Goal: Task Accomplishment & Management: Use online tool/utility

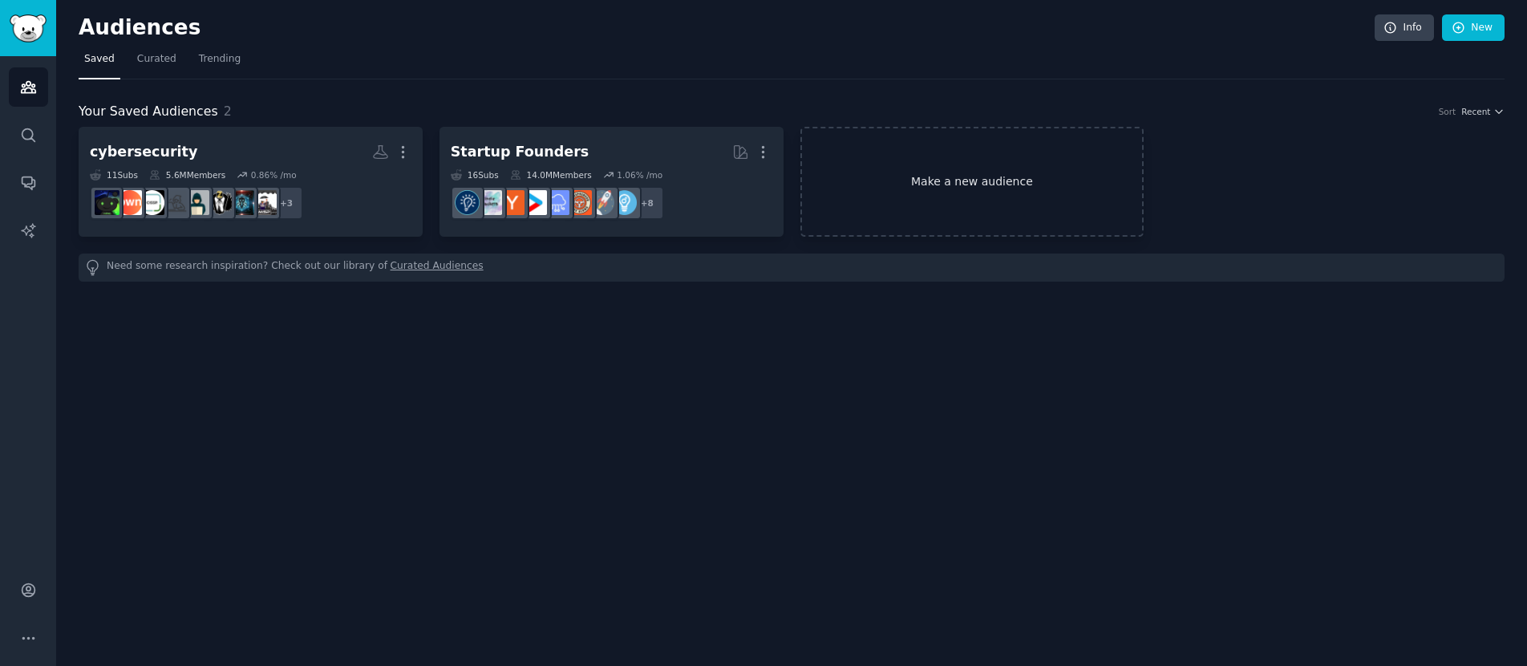
click at [959, 193] on link "Make a new audience" at bounding box center [972, 182] width 344 height 110
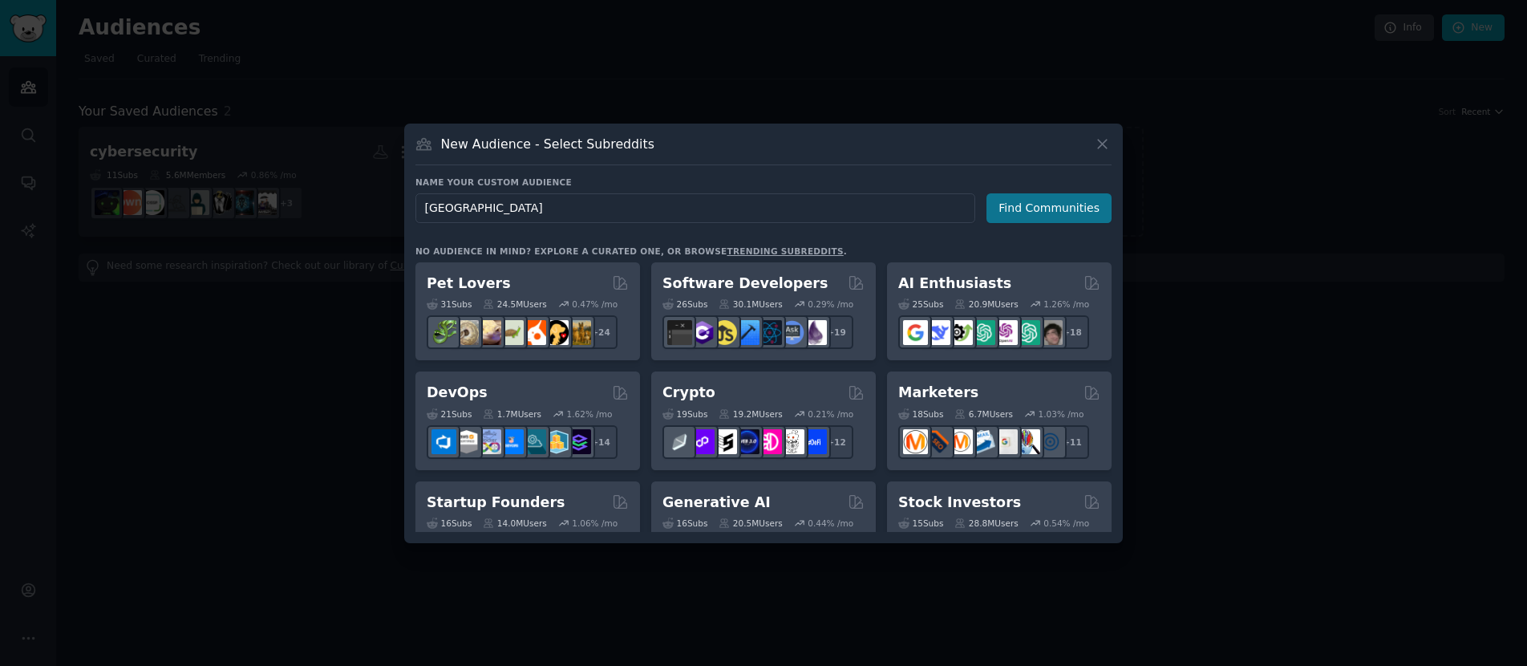
type input "[GEOGRAPHIC_DATA]"
click at [1026, 209] on button "Find Communities" at bounding box center [1048, 208] width 125 height 30
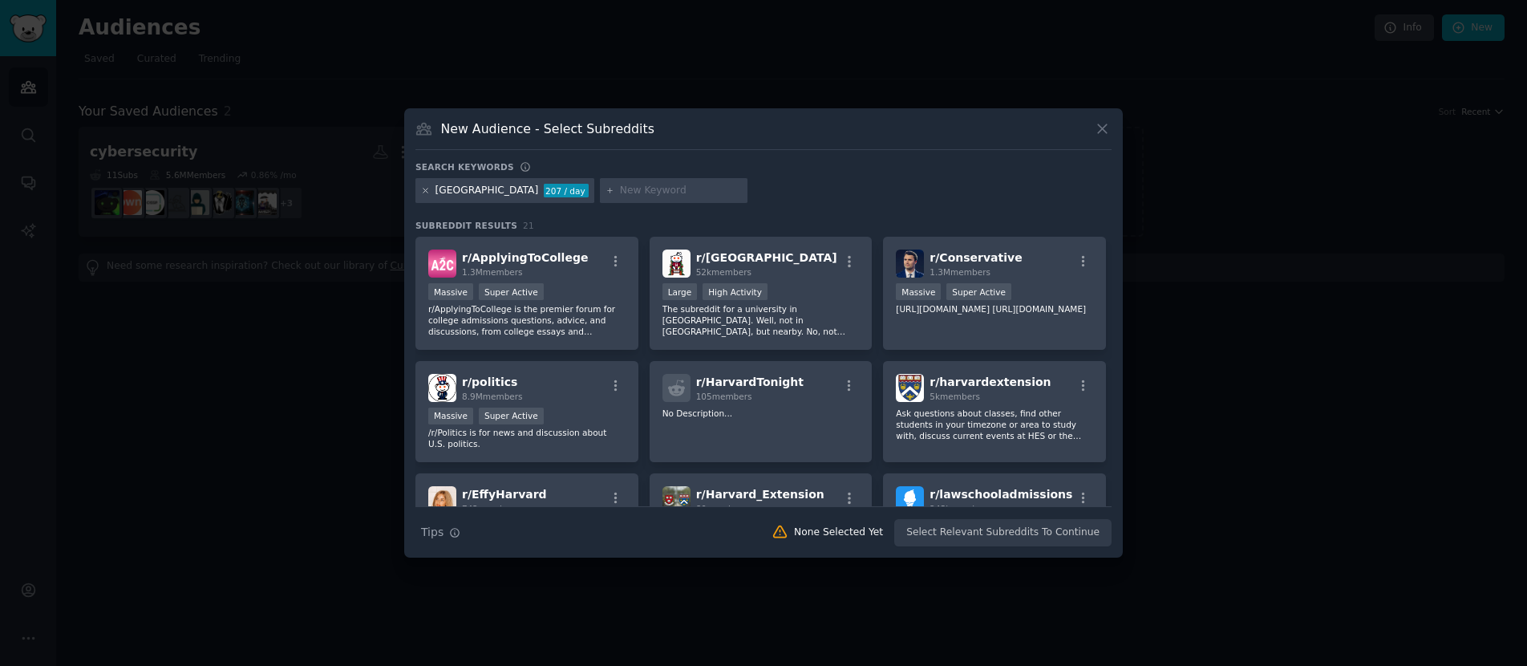
click at [422, 192] on icon at bounding box center [425, 190] width 9 height 9
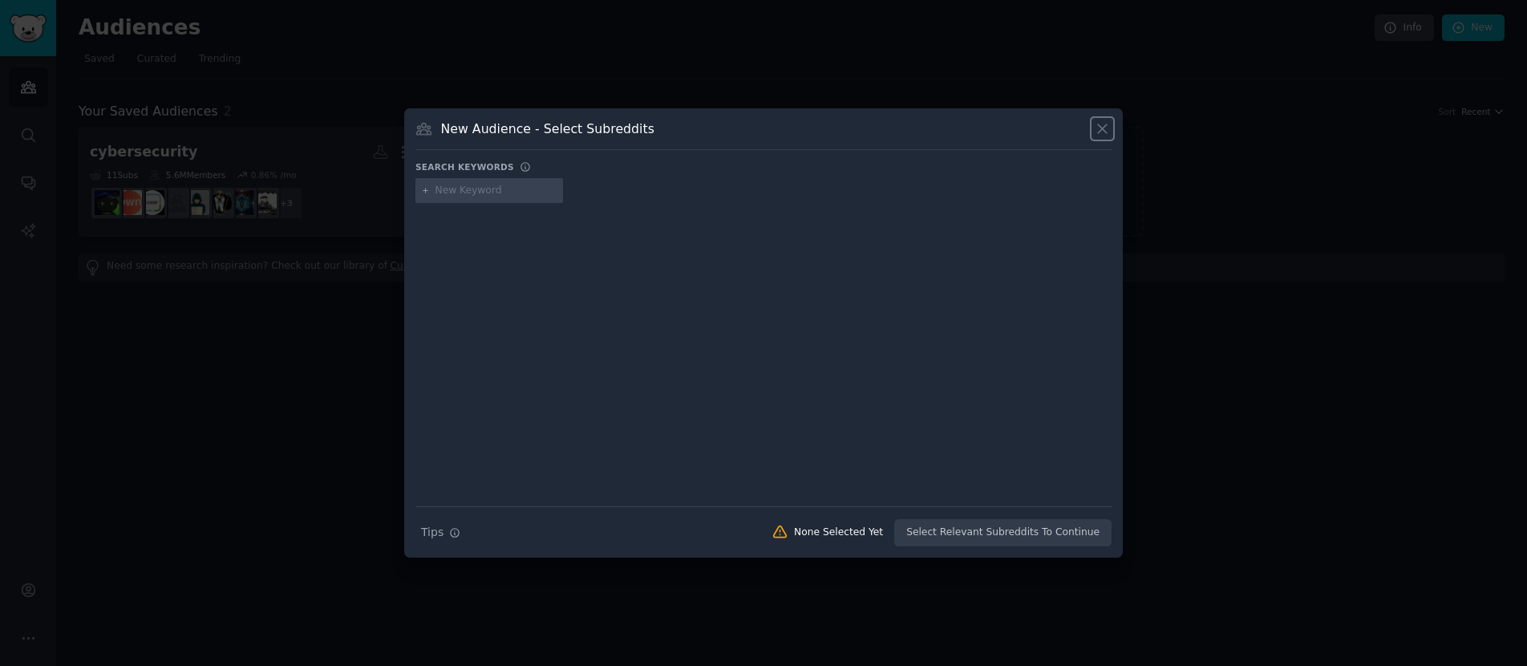
click at [1110, 135] on icon at bounding box center [1102, 128] width 17 height 17
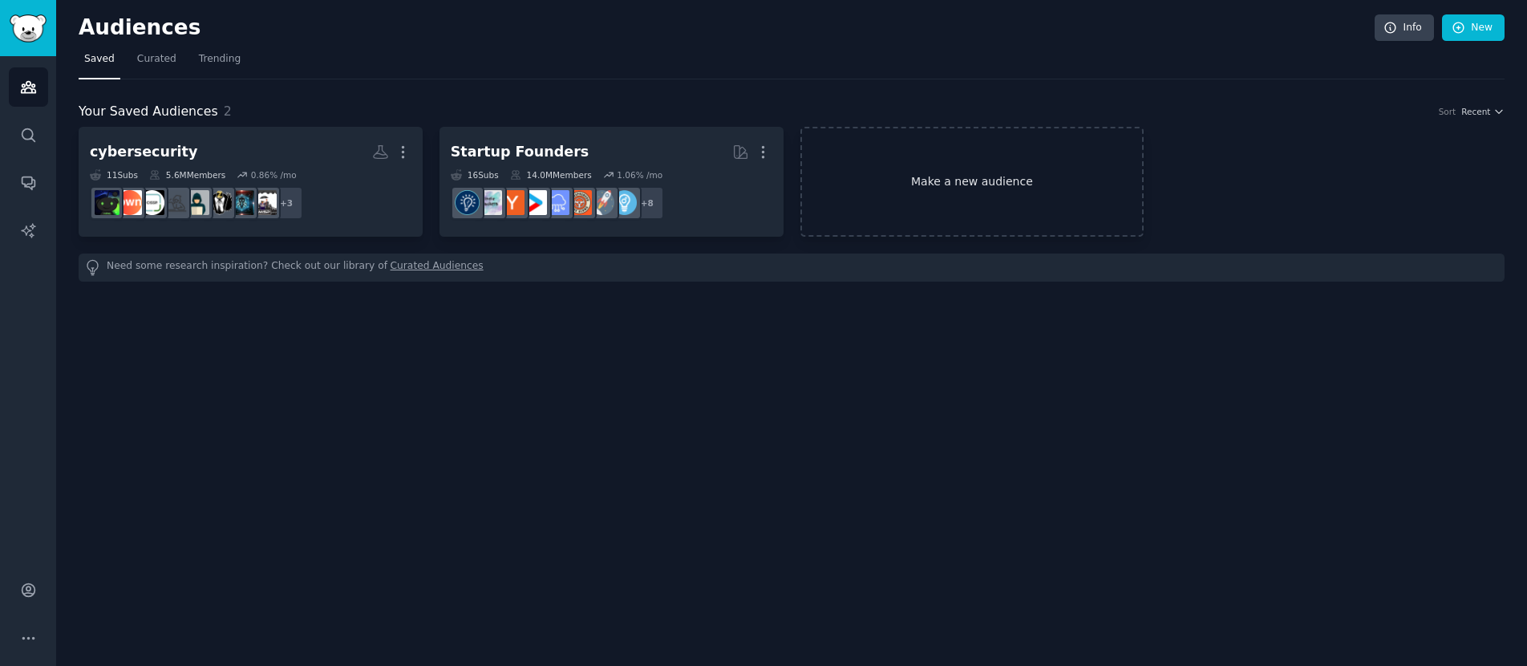
click at [946, 175] on link "Make a new audience" at bounding box center [972, 182] width 344 height 110
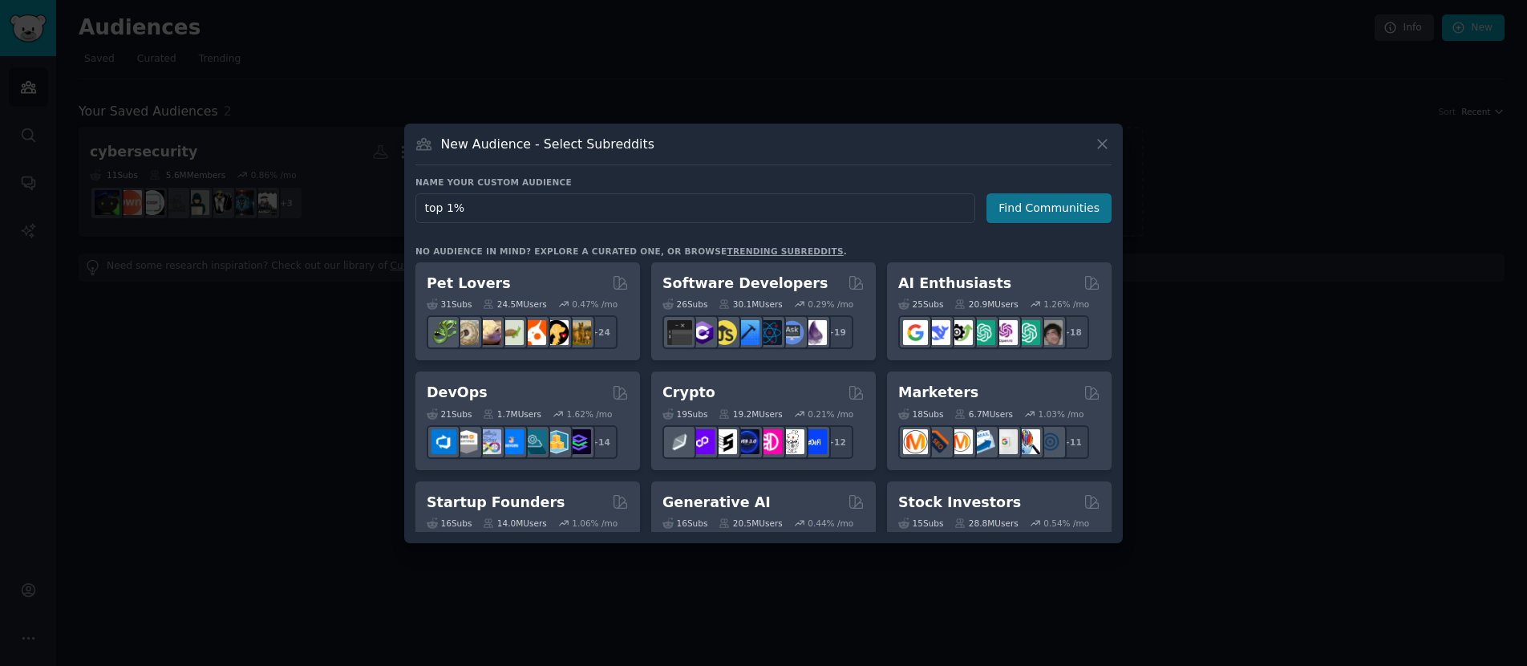
type input "top 1%"
click at [1027, 198] on button "Find Communities" at bounding box center [1048, 208] width 125 height 30
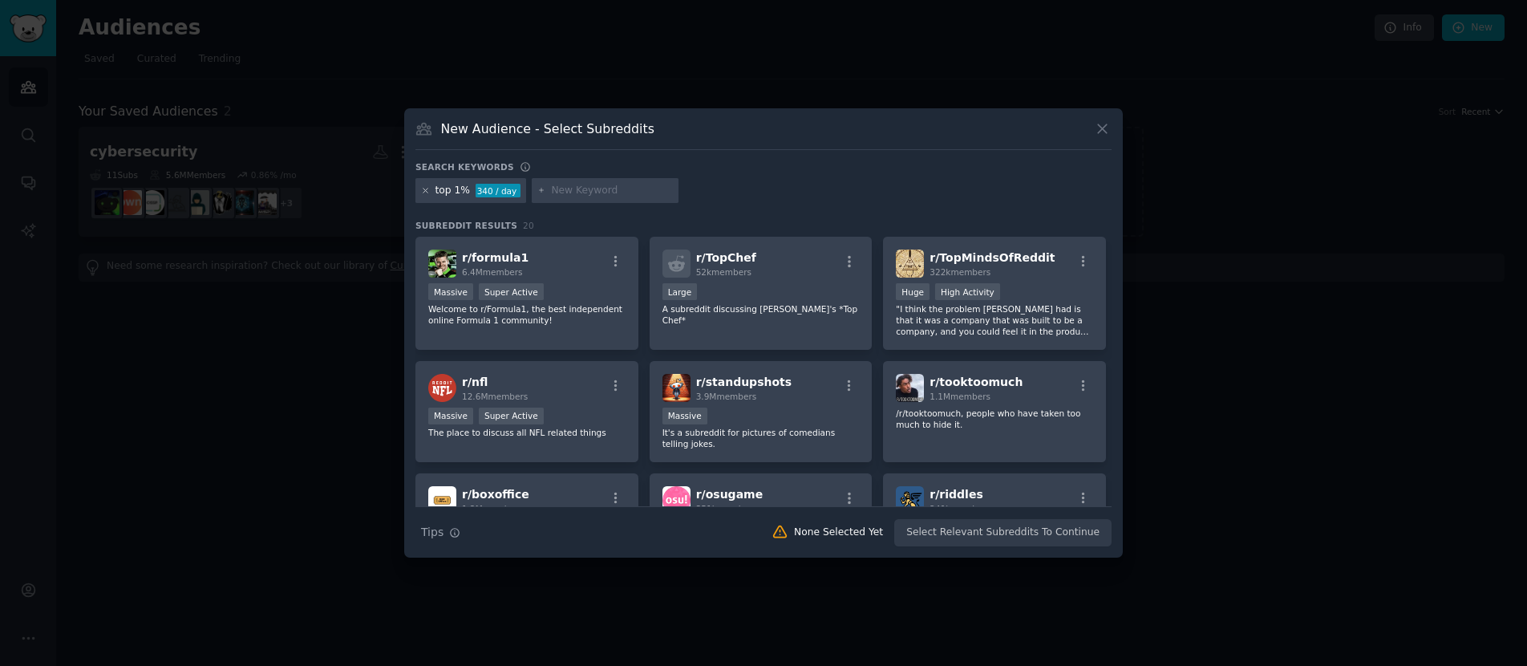
click at [423, 191] on icon at bounding box center [425, 190] width 9 height 9
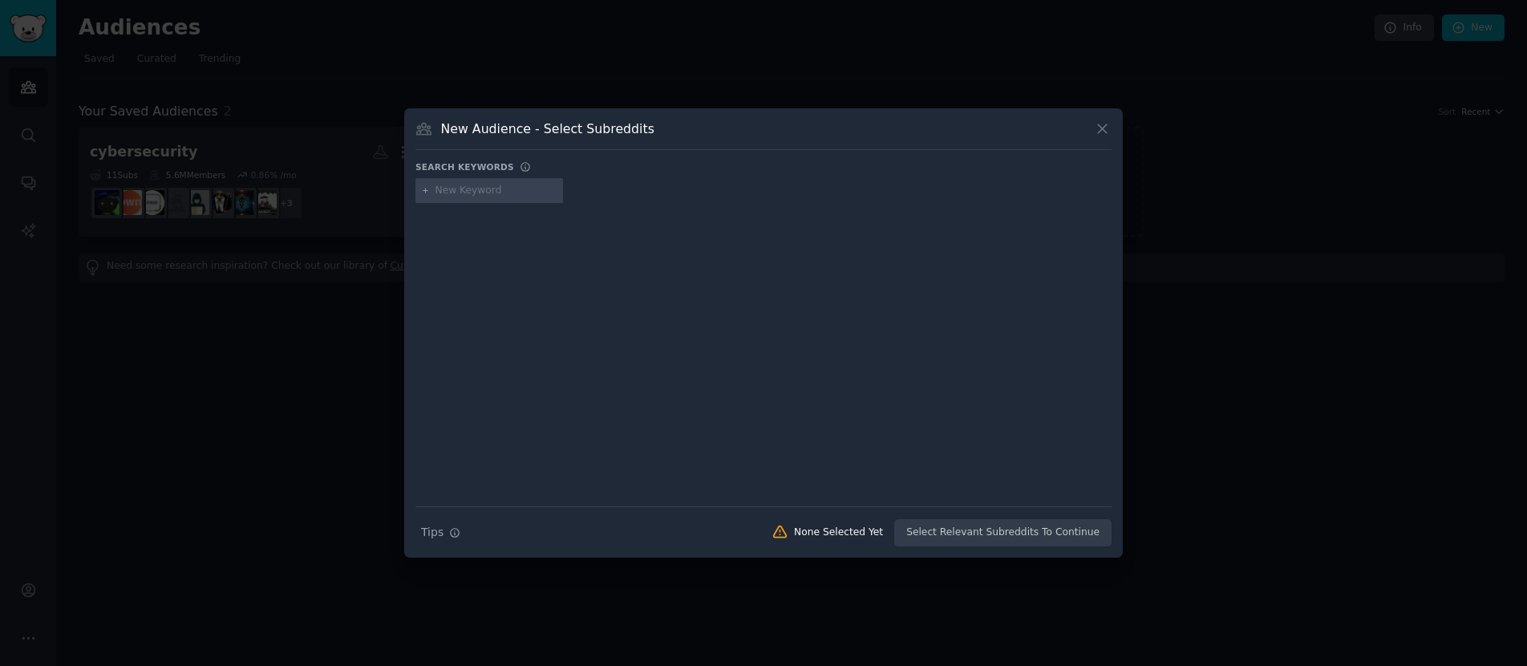
click at [504, 192] on input "text" at bounding box center [496, 191] width 122 height 14
type input "[GEOGRAPHIC_DATA]"
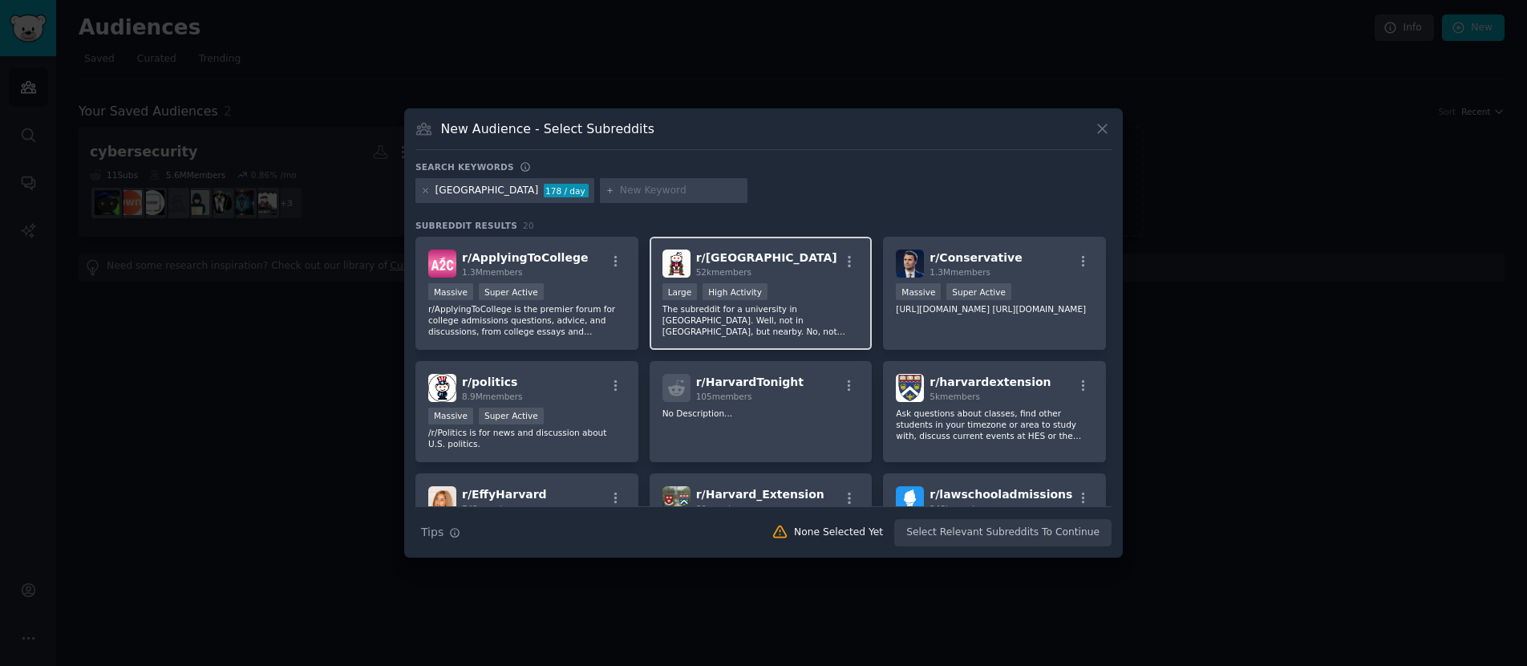
click at [775, 277] on div "r/ Harvard 52k members >= 80th percentile for submissions / day Large High Acti…" at bounding box center [761, 293] width 223 height 113
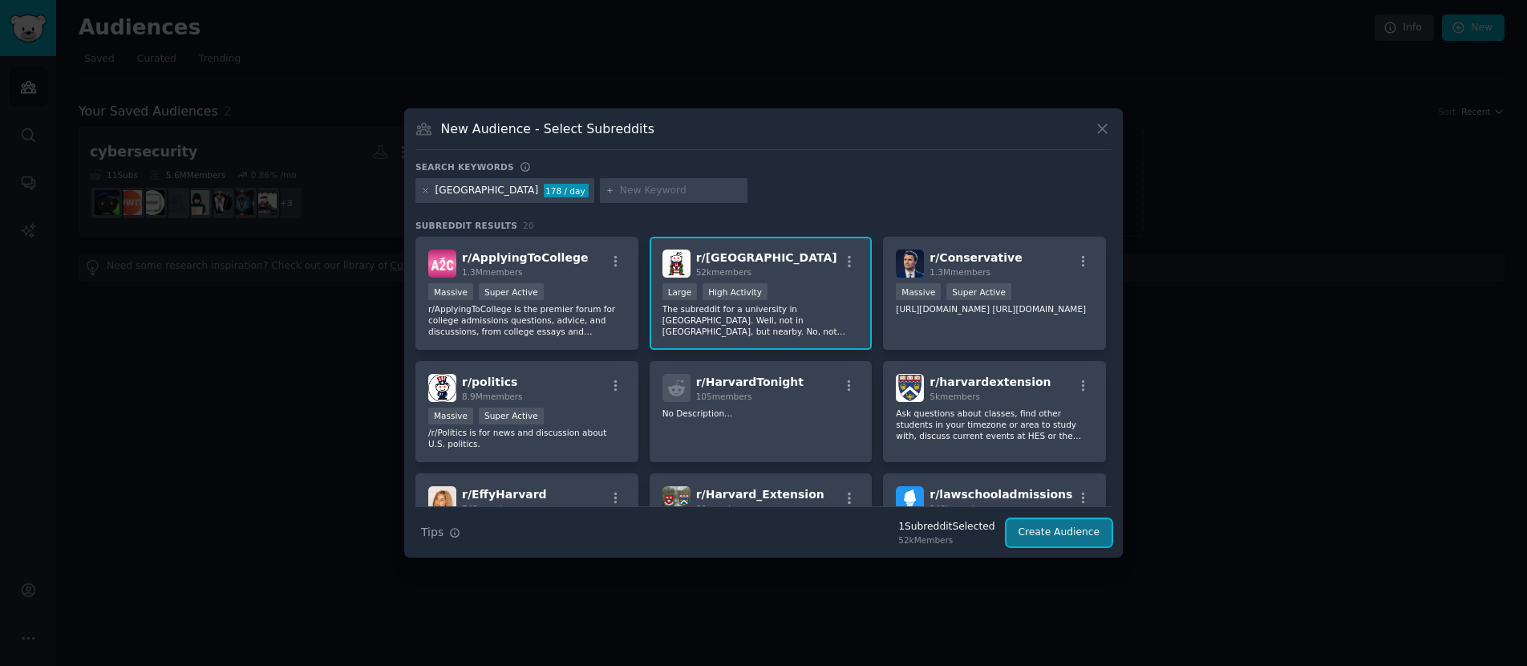
click at [1071, 533] on button "Create Audience" at bounding box center [1059, 532] width 106 height 27
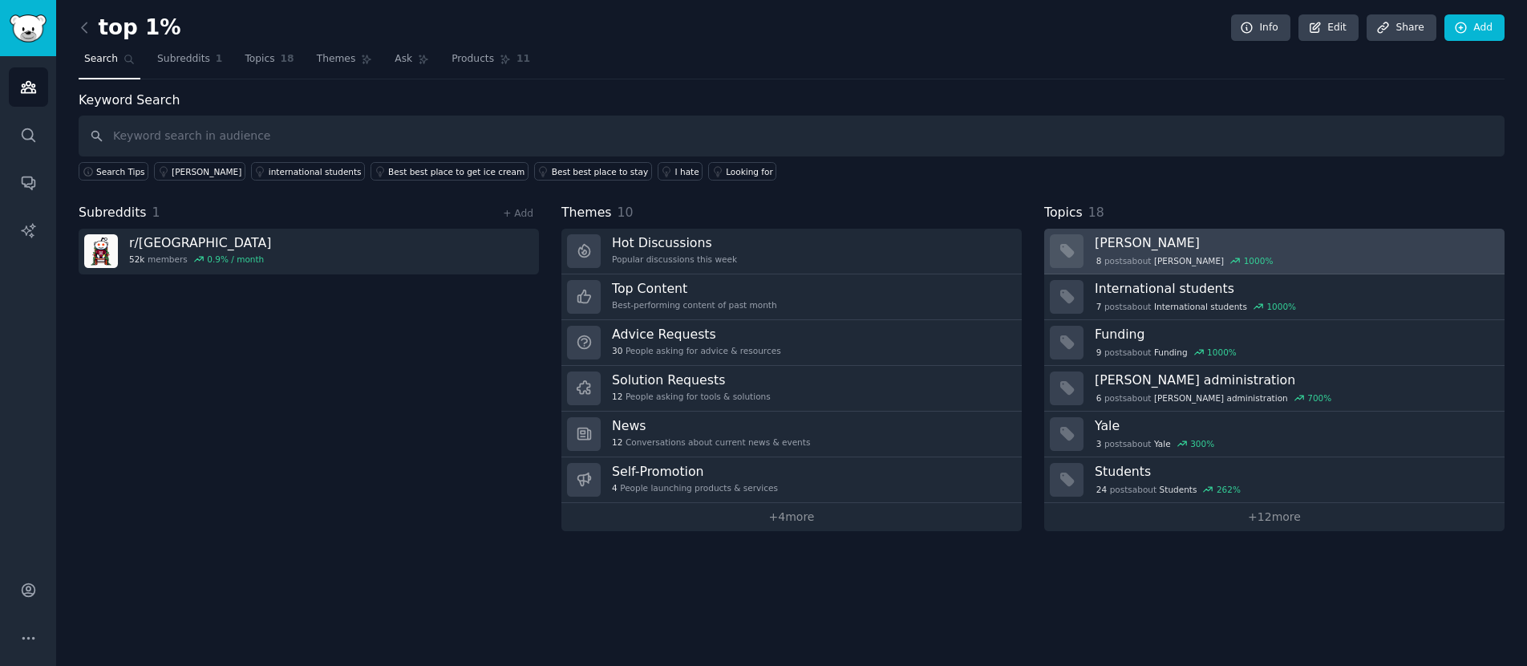
click at [1297, 242] on h3 "[PERSON_NAME]" at bounding box center [1294, 242] width 399 height 17
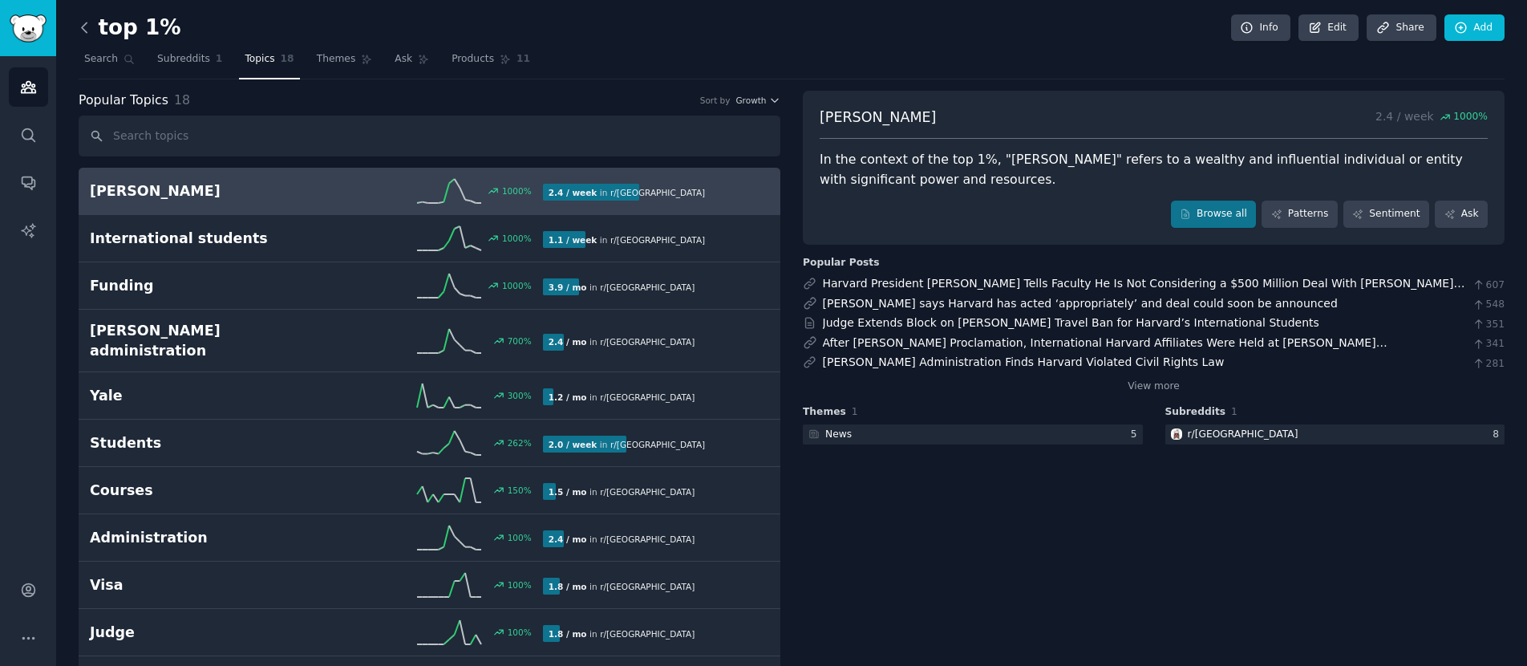
click at [80, 24] on icon at bounding box center [84, 27] width 17 height 17
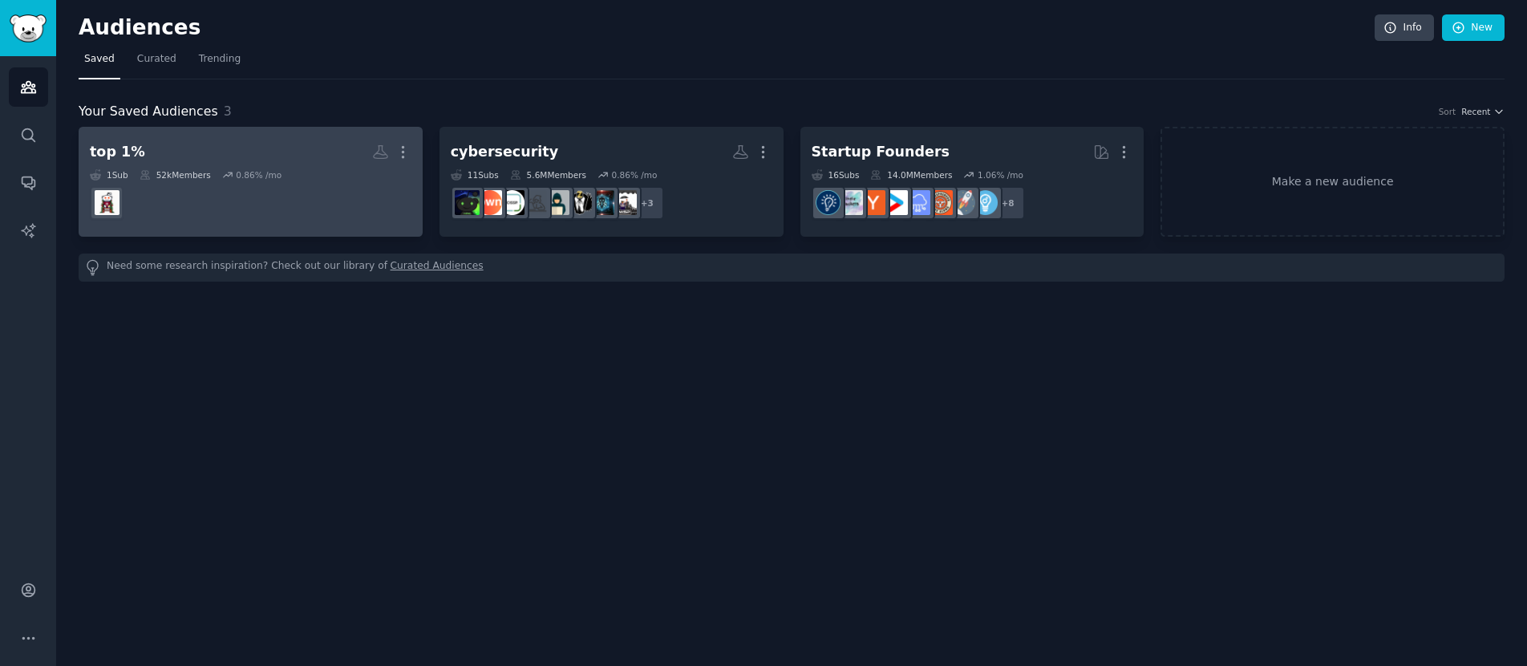
click at [232, 180] on dd at bounding box center [251, 202] width 322 height 45
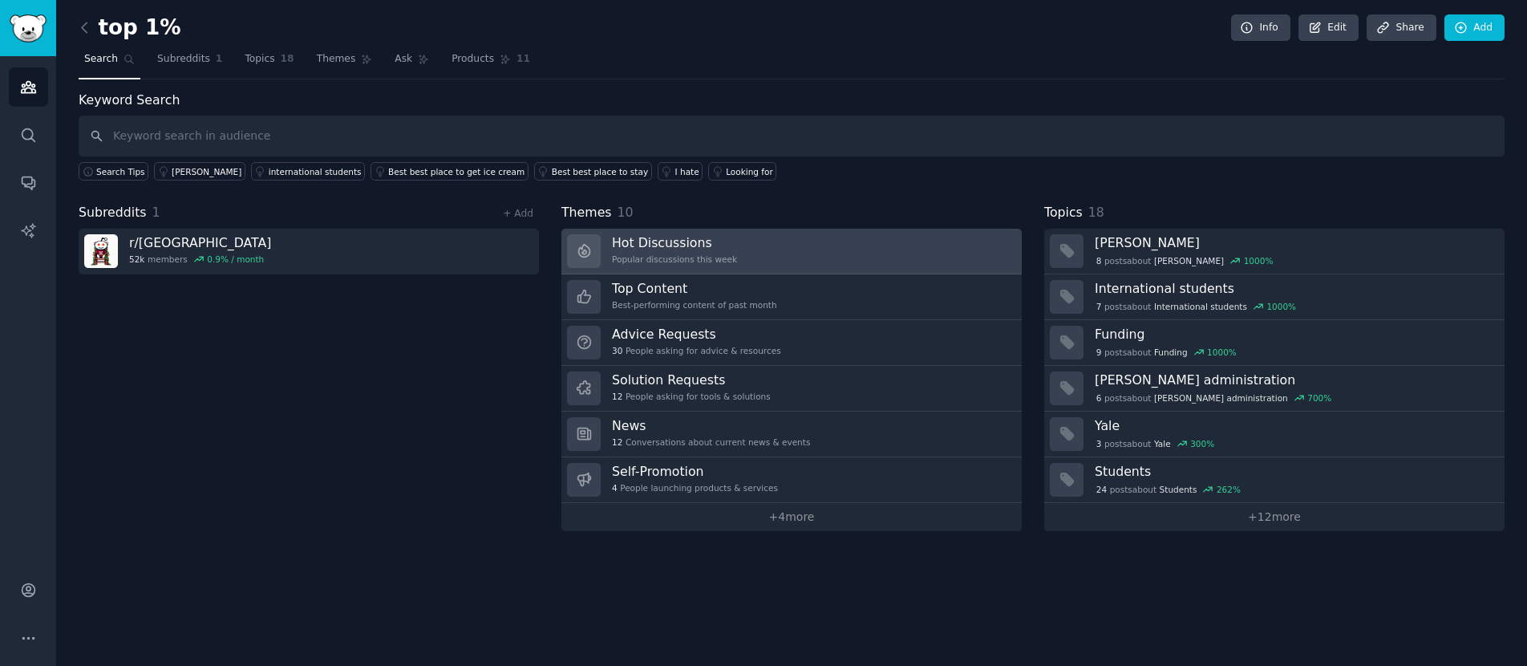
click at [808, 257] on link "Hot Discussions Popular discussions this week" at bounding box center [791, 252] width 460 height 46
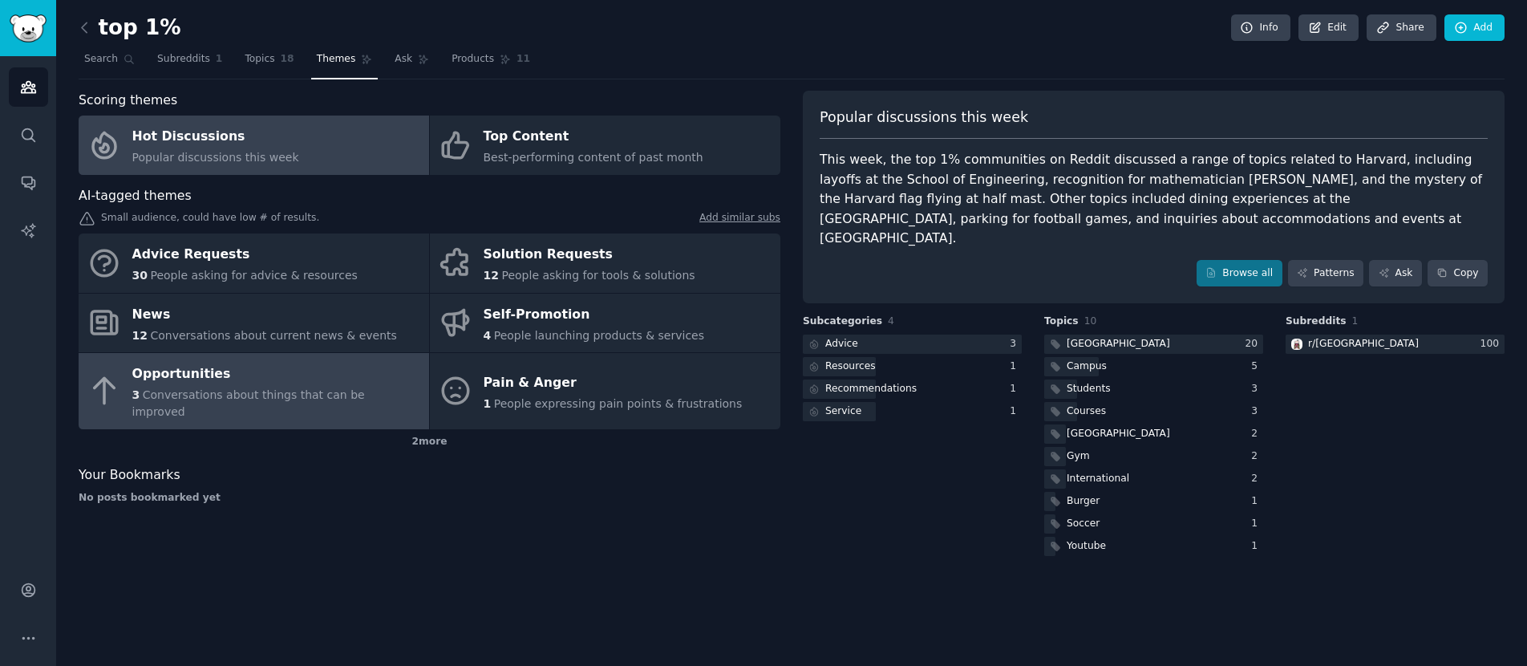
click at [312, 395] on span "Conversations about things that can be improved" at bounding box center [248, 403] width 233 height 30
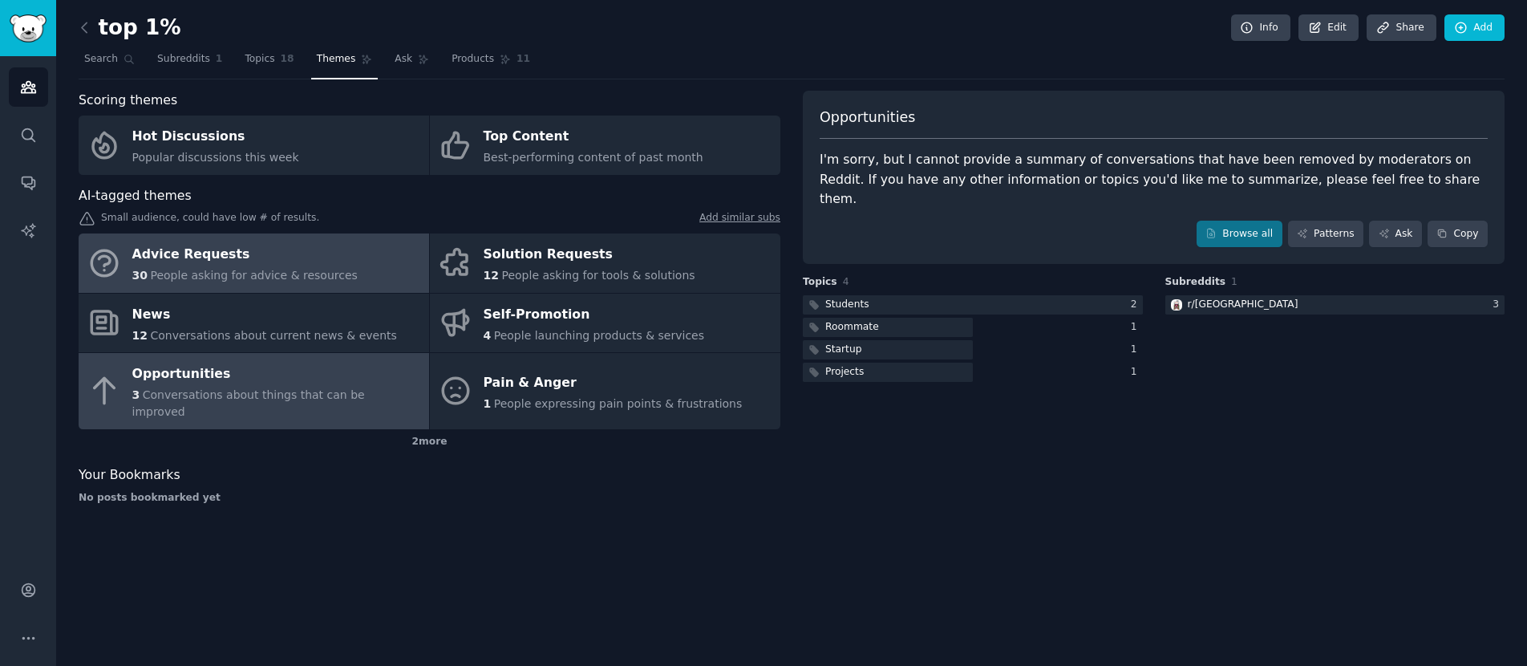
click at [241, 259] on div "Advice Requests" at bounding box center [244, 255] width 225 height 26
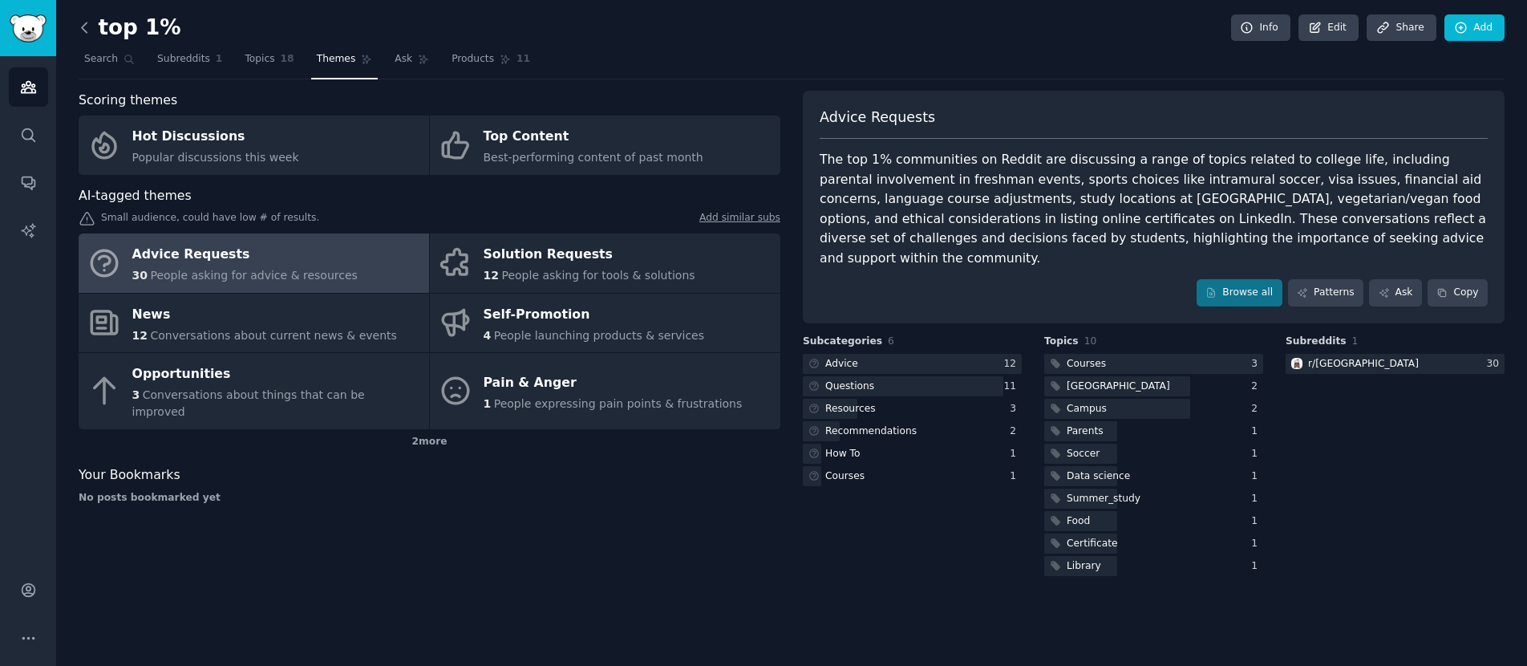
click at [81, 24] on icon at bounding box center [84, 27] width 17 height 17
